Goal: Navigation & Orientation: Find specific page/section

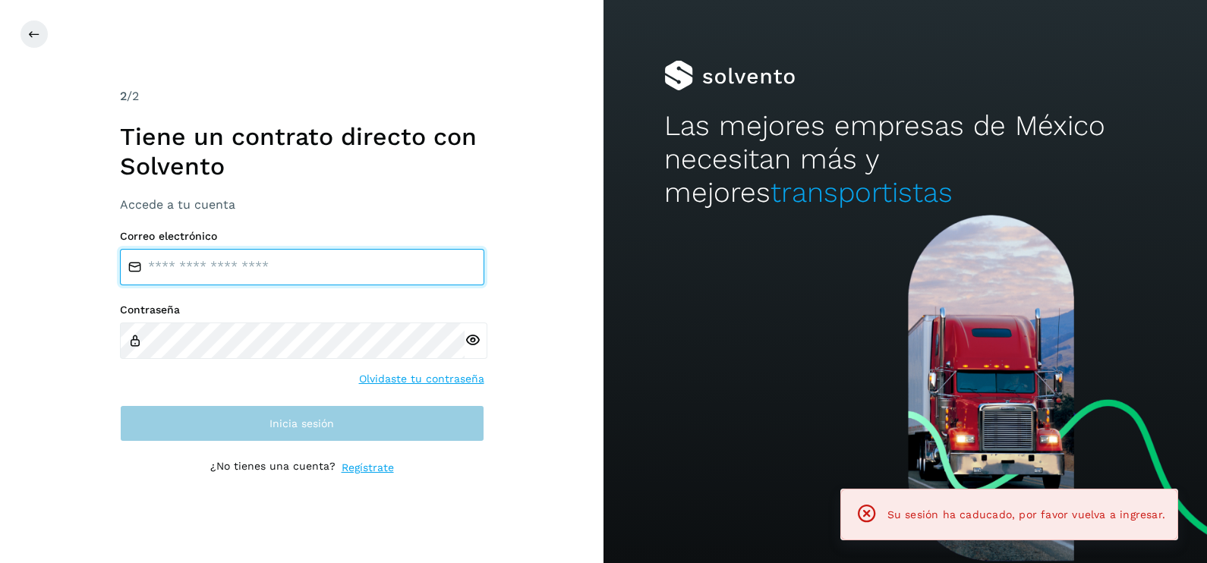
type input "**********"
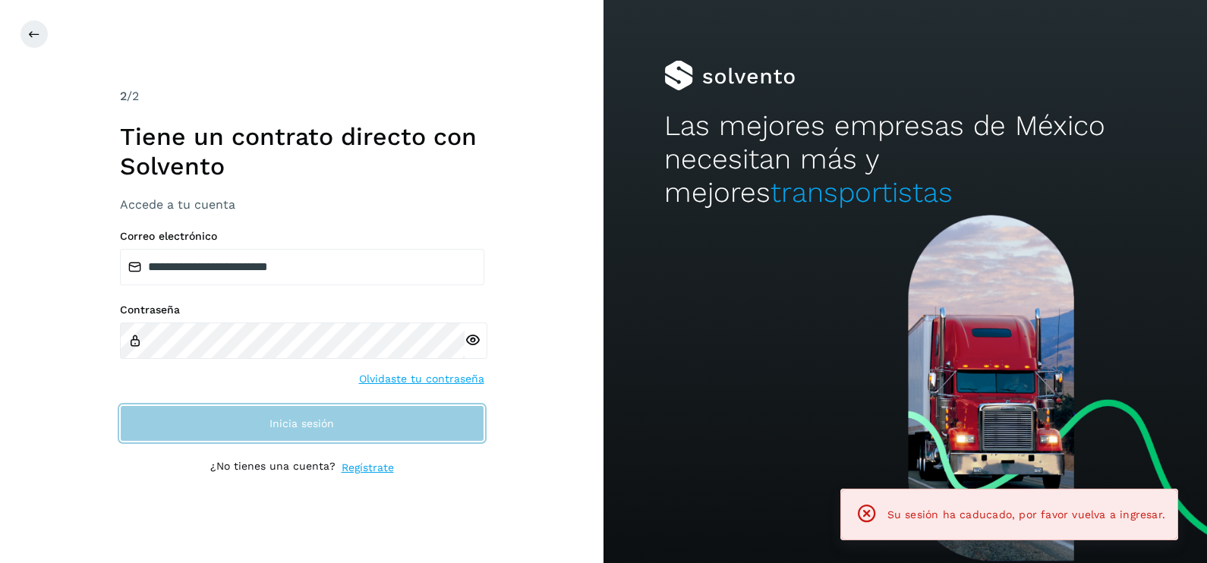
click at [289, 424] on span "Inicia sesión" at bounding box center [302, 423] width 65 height 11
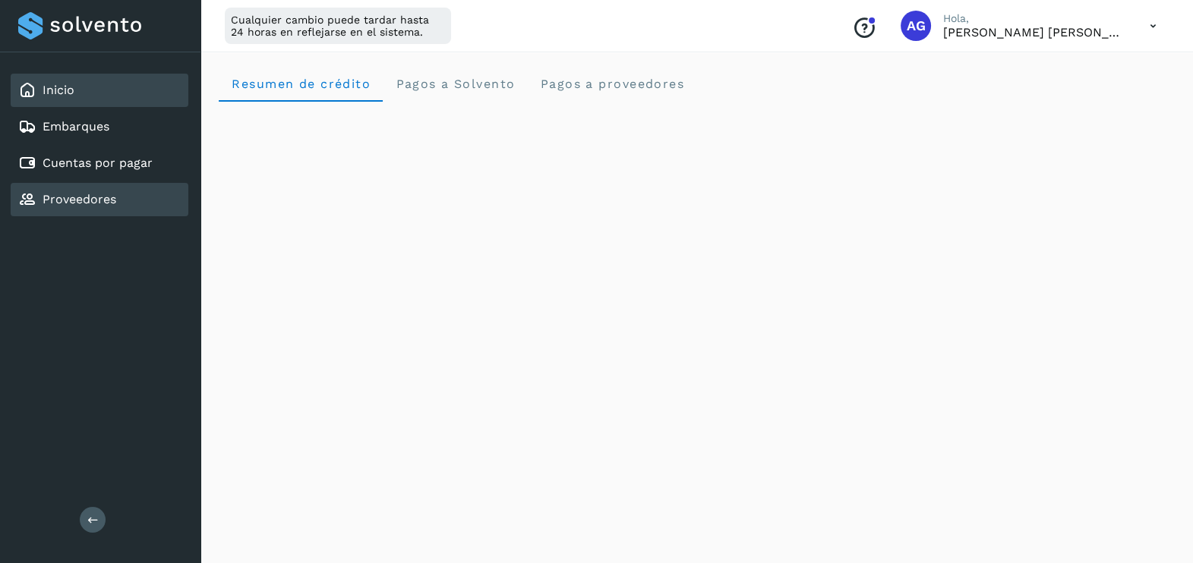
click at [84, 192] on link "Proveedores" at bounding box center [80, 199] width 74 height 14
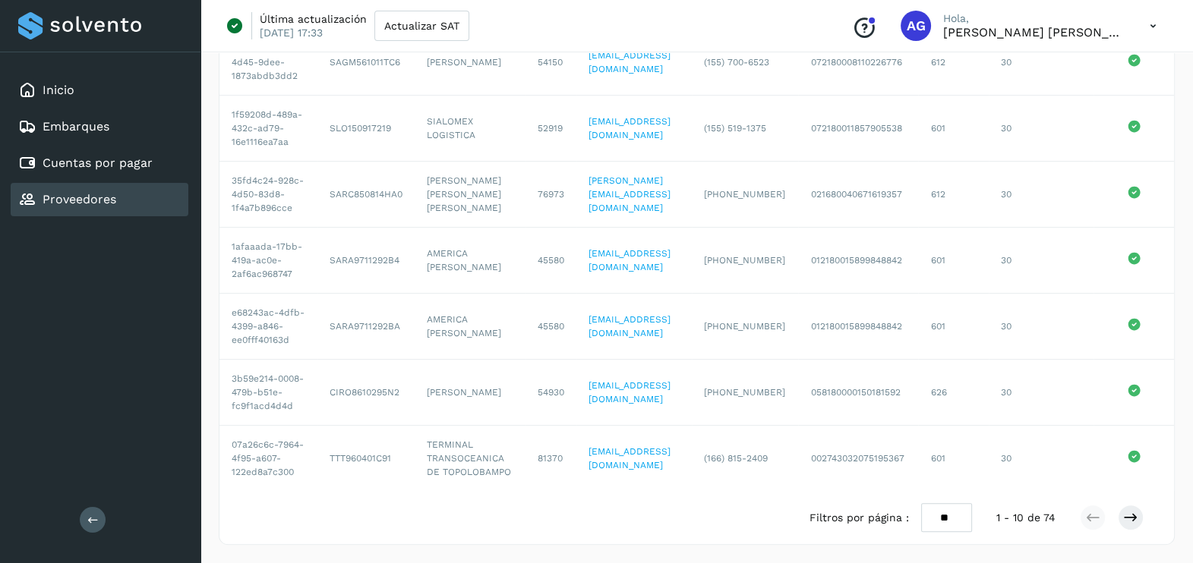
scroll to position [514, 0]
click at [1130, 520] on icon at bounding box center [1130, 517] width 15 height 15
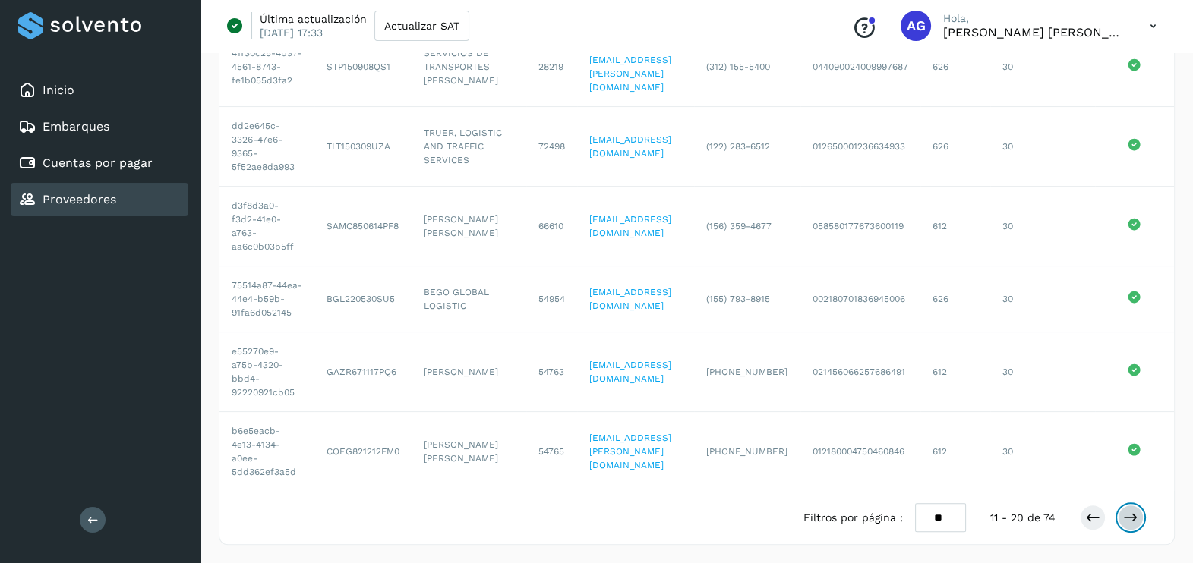
scroll to position [543, 0]
click at [1131, 513] on icon at bounding box center [1130, 517] width 15 height 15
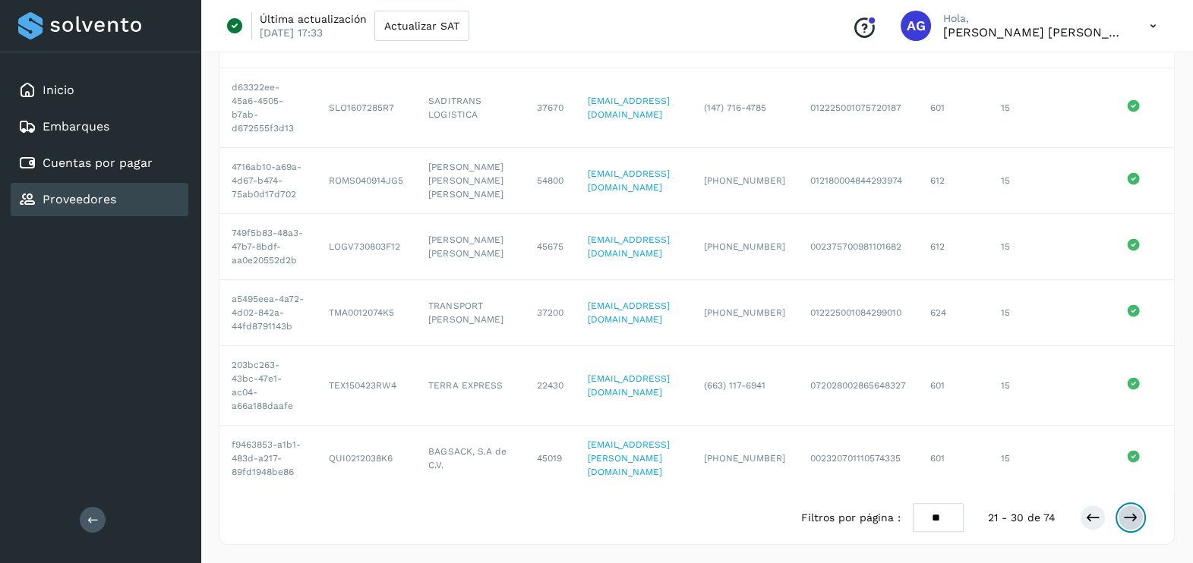
scroll to position [514, 0]
